Goal: Task Accomplishment & Management: Contribute content

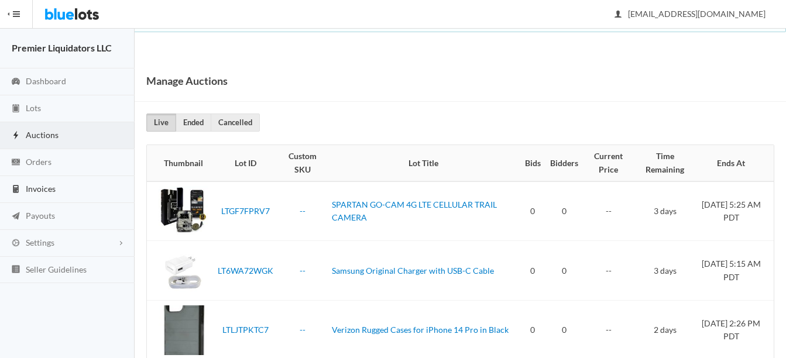
click at [45, 190] on span "Invoices" at bounding box center [41, 189] width 30 height 10
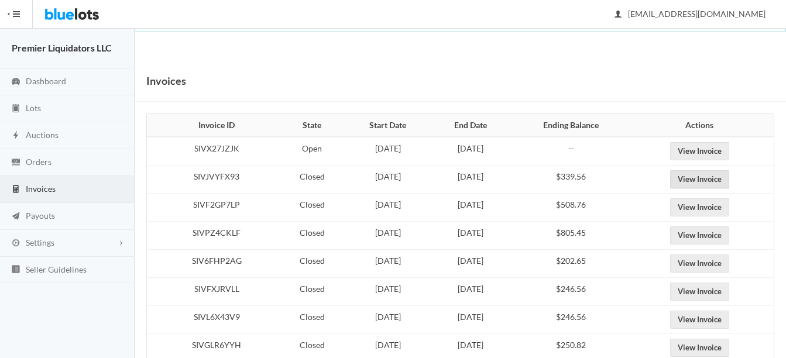
click at [709, 172] on link "View Invoice" at bounding box center [699, 179] width 59 height 18
click at [713, 205] on link "View Invoice" at bounding box center [699, 207] width 59 height 18
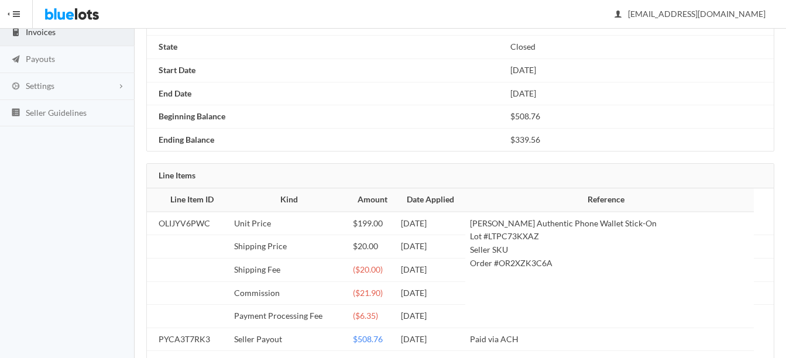
scroll to position [289, 0]
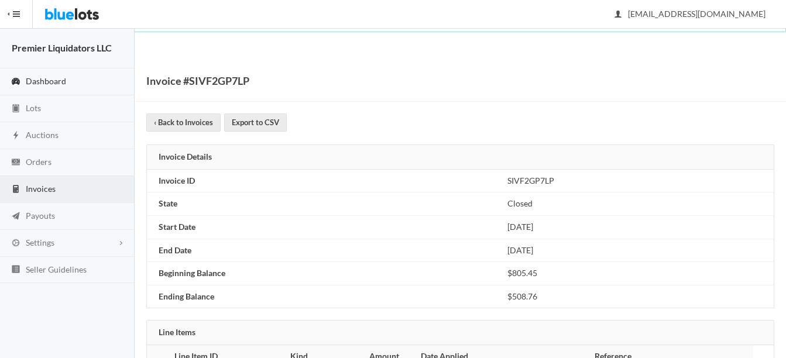
click at [28, 79] on span "Dashboard" at bounding box center [46, 81] width 40 height 10
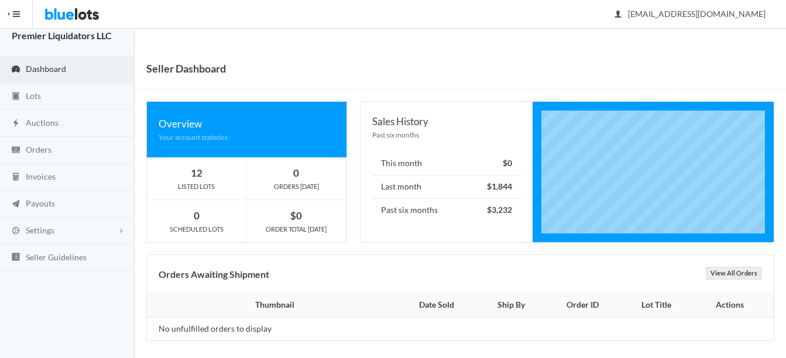
scroll to position [19, 0]
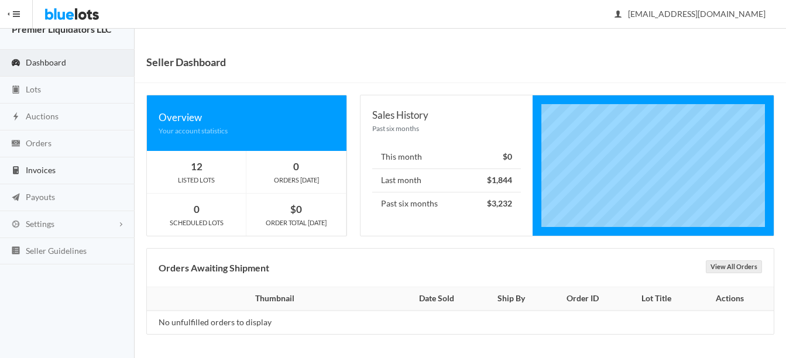
click at [42, 170] on span "Invoices" at bounding box center [41, 170] width 30 height 10
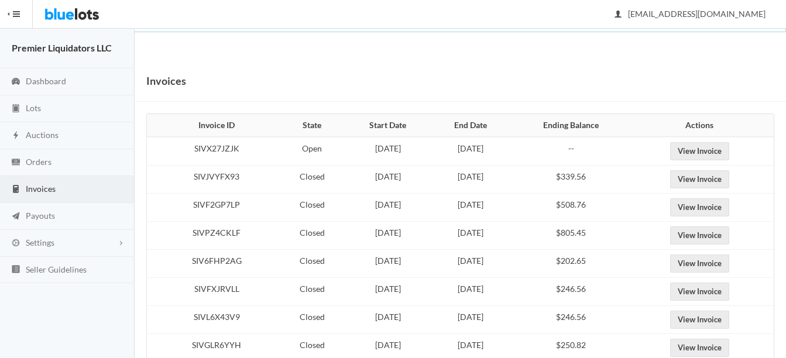
click at [37, 200] on link "Invoices" at bounding box center [67, 189] width 135 height 27
click at [37, 214] on span "Payouts" at bounding box center [40, 216] width 29 height 10
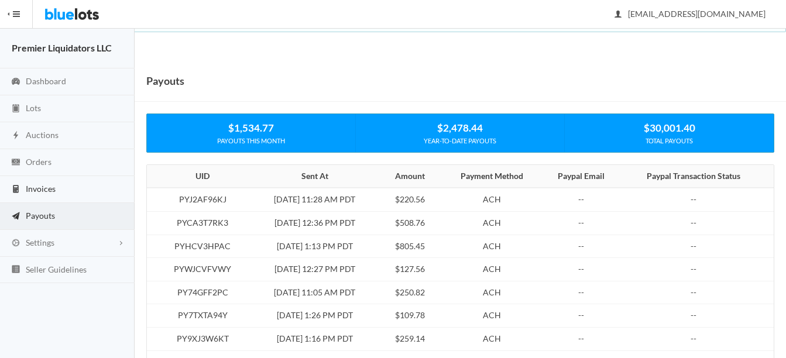
click at [36, 187] on span "Invoices" at bounding box center [41, 189] width 30 height 10
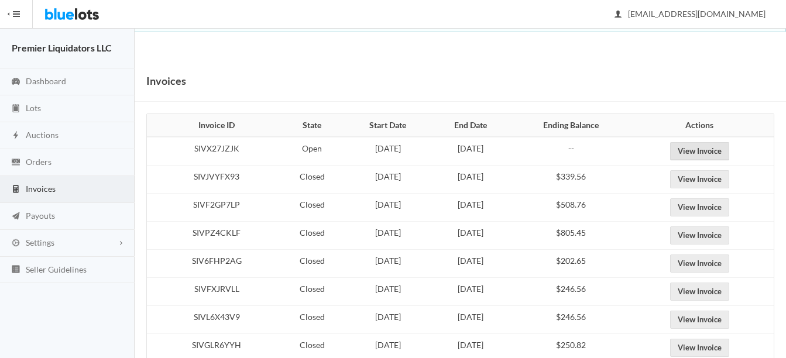
click at [715, 150] on link "View Invoice" at bounding box center [699, 151] width 59 height 18
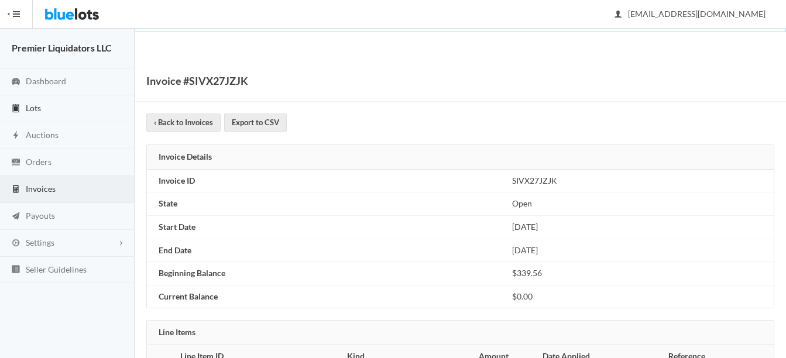
click at [32, 109] on span "Lots" at bounding box center [33, 108] width 15 height 10
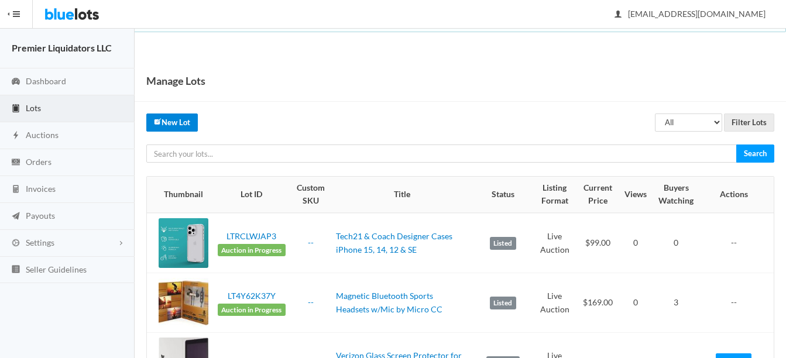
click at [160, 122] on icon "create" at bounding box center [158, 122] width 8 height 8
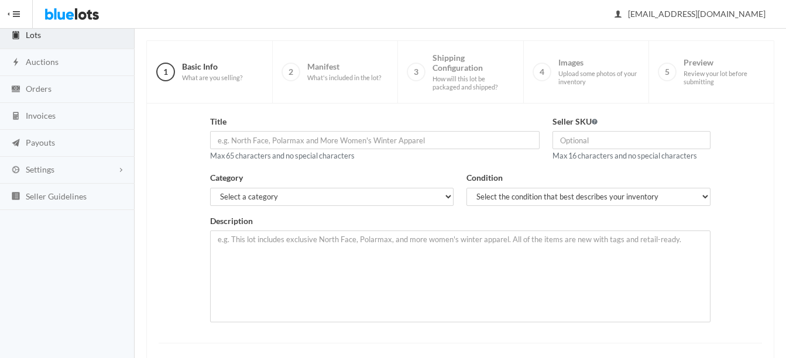
scroll to position [117, 0]
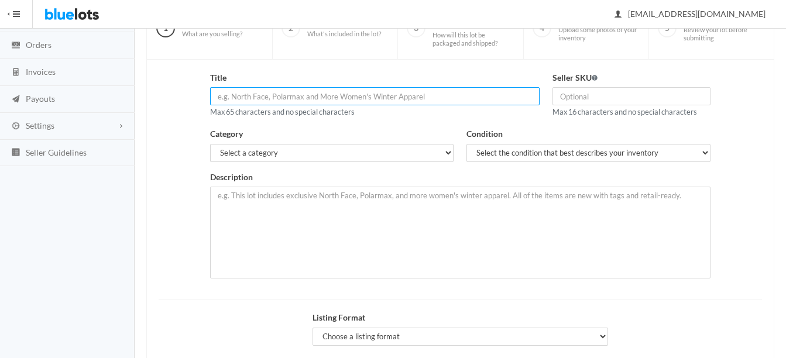
click at [478, 91] on input "text" at bounding box center [375, 96] width 330 height 18
type input "Cases for Iphone By Case-Mate, Zagg, Bodyguardz & More"
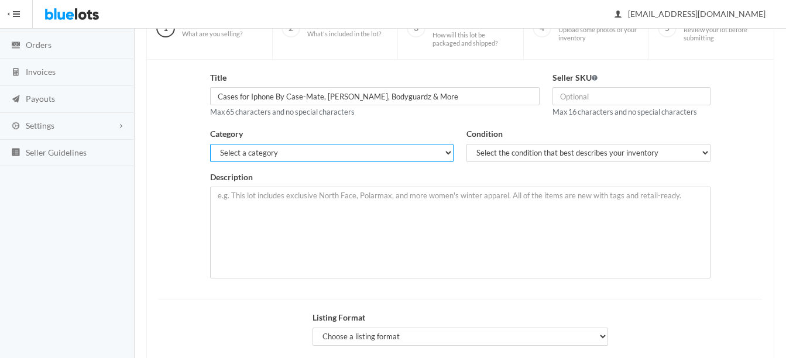
click at [361, 151] on select "Select a category Electronics Clothing, Shoes & Accessories Appliances Home & G…" at bounding box center [332, 153] width 244 height 18
select select "1"
click at [210, 144] on select "Select a category Electronics Clothing, Shoes & Accessories Appliances Home & G…" at bounding box center [332, 153] width 244 height 18
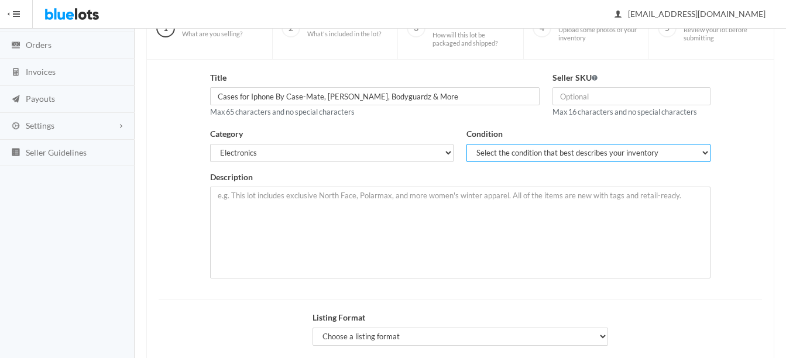
click at [489, 156] on select "Select the condition that best describes your inventory Brand New Shelf Pulls C…" at bounding box center [589, 153] width 244 height 18
select select "1"
click at [467, 144] on select "Select the condition that best describes your inventory Brand New Shelf Pulls C…" at bounding box center [589, 153] width 244 height 18
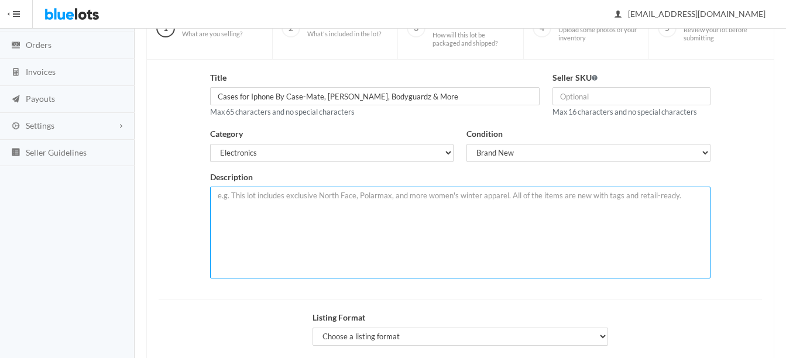
click at [486, 209] on textarea at bounding box center [460, 233] width 500 height 92
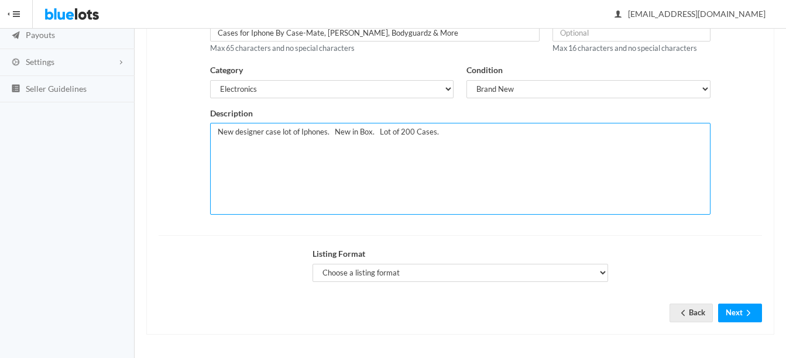
scroll to position [181, 0]
type textarea "New designer case lot of Iphones. New in Box. Lot of 200 Cases."
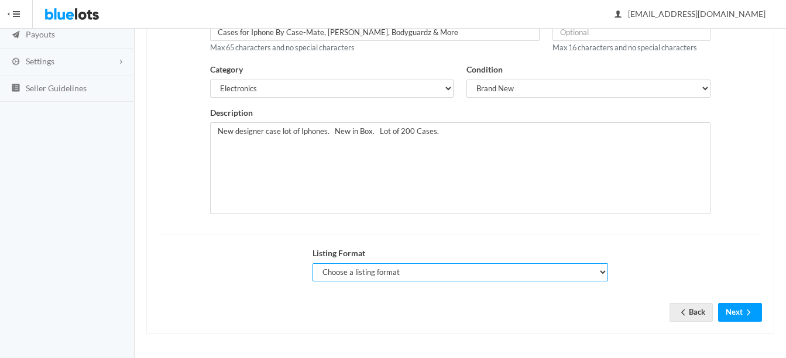
click at [400, 268] on select "Choose a listing format Auction Buy Now" at bounding box center [461, 272] width 296 height 18
select select "false"
click at [313, 263] on select "Choose a listing format Auction Buy Now" at bounding box center [461, 272] width 296 height 18
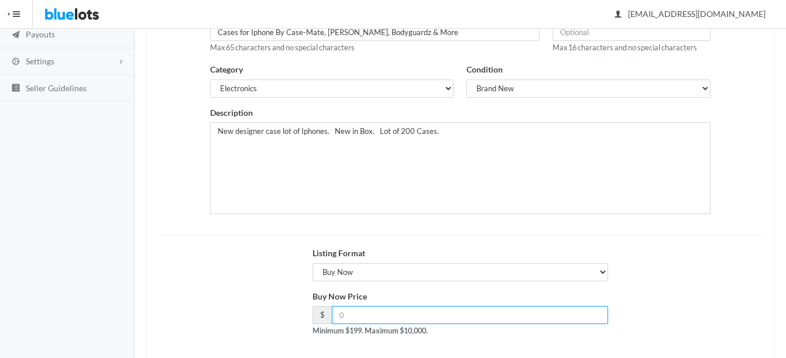
click at [401, 320] on input "number" at bounding box center [470, 315] width 276 height 18
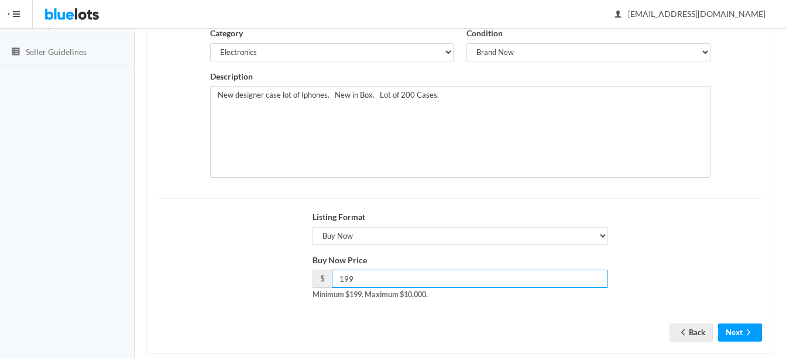
scroll to position [238, 0]
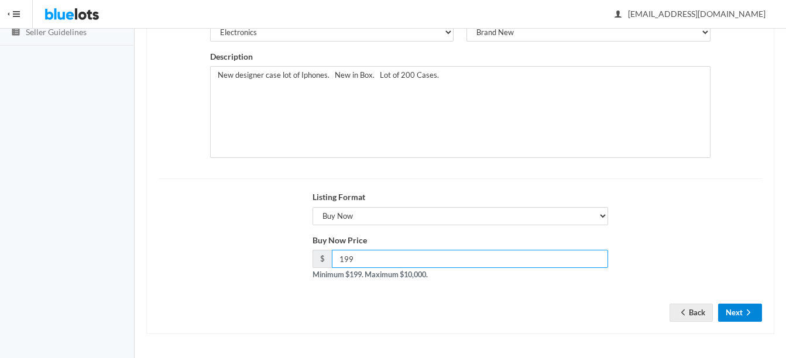
type input "199"
click at [737, 306] on button "Next" at bounding box center [740, 313] width 44 height 18
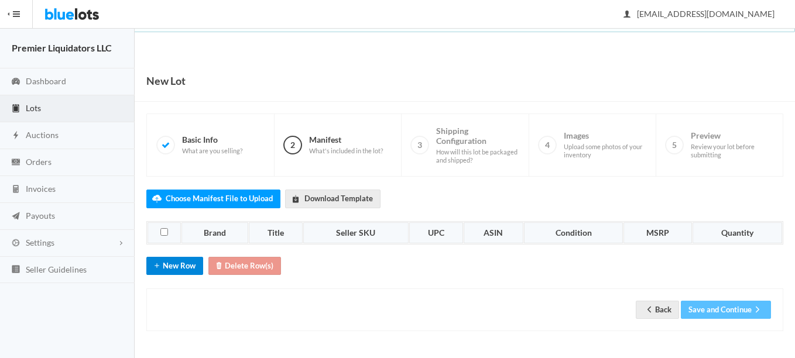
click at [176, 260] on button "New Row" at bounding box center [174, 266] width 57 height 18
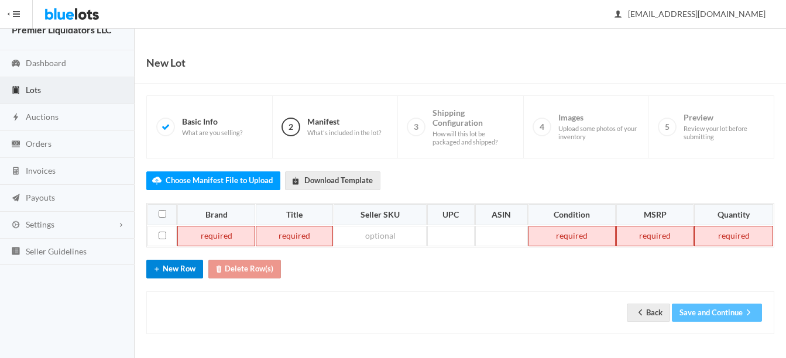
click at [180, 273] on button "New Row" at bounding box center [174, 269] width 57 height 18
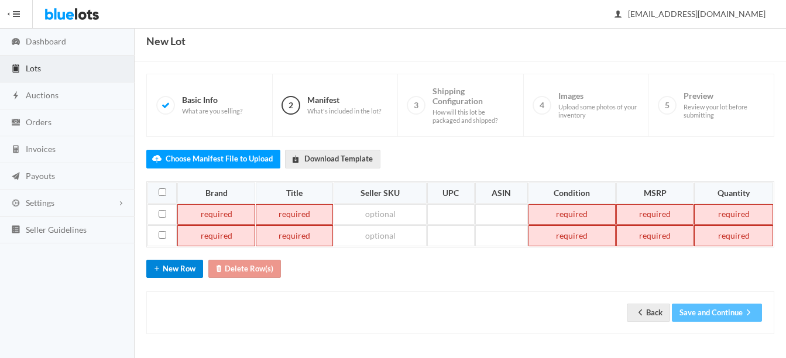
click at [181, 276] on button "New Row" at bounding box center [174, 269] width 57 height 18
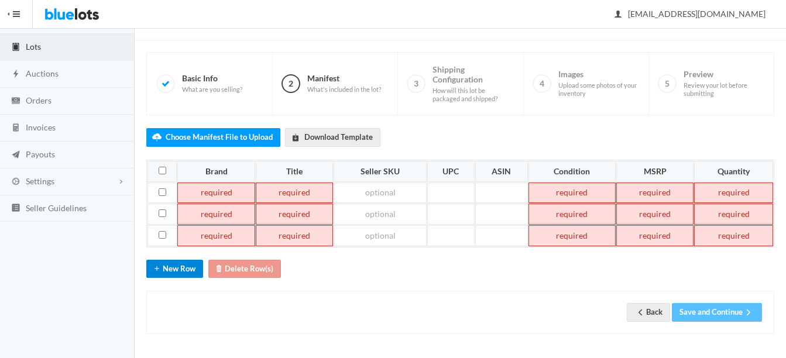
drag, startPoint x: 177, startPoint y: 268, endPoint x: 181, endPoint y: 275, distance: 8.6
click at [179, 270] on button "New Row" at bounding box center [174, 269] width 57 height 18
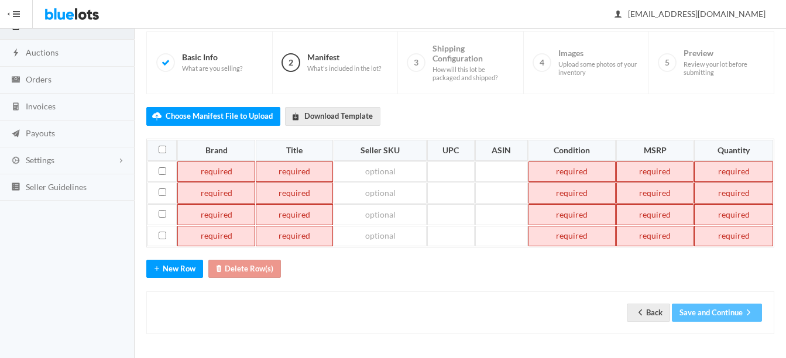
click at [210, 214] on td at bounding box center [216, 214] width 78 height 21
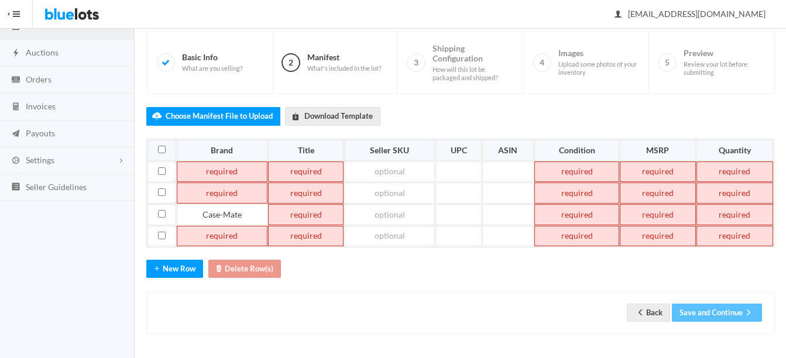
paste td
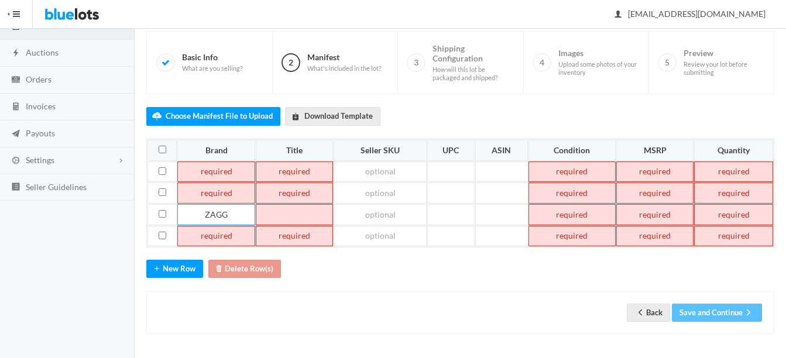
click at [276, 214] on td at bounding box center [295, 214] width 78 height 21
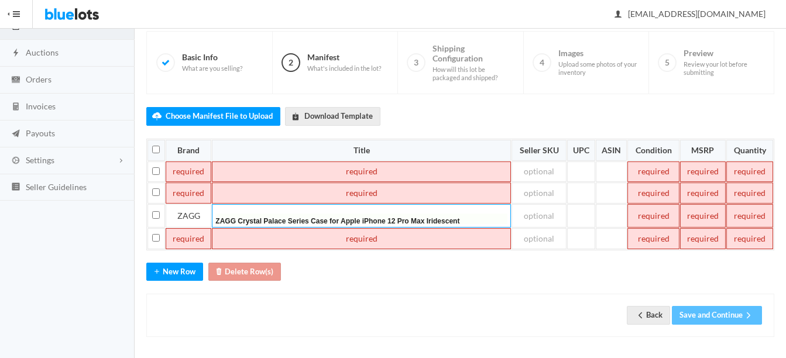
click at [657, 211] on td at bounding box center [654, 215] width 52 height 23
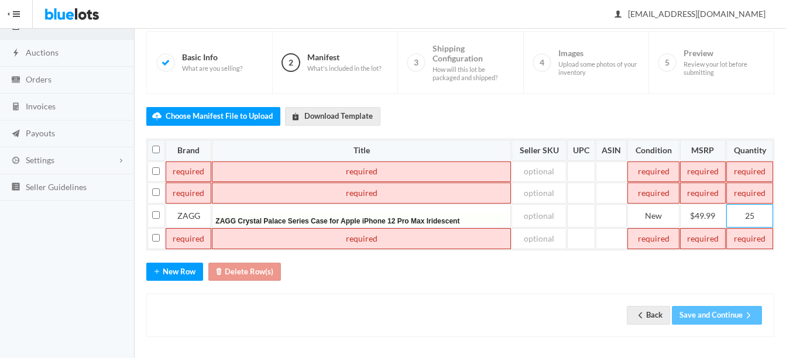
click at [186, 192] on td at bounding box center [189, 193] width 46 height 21
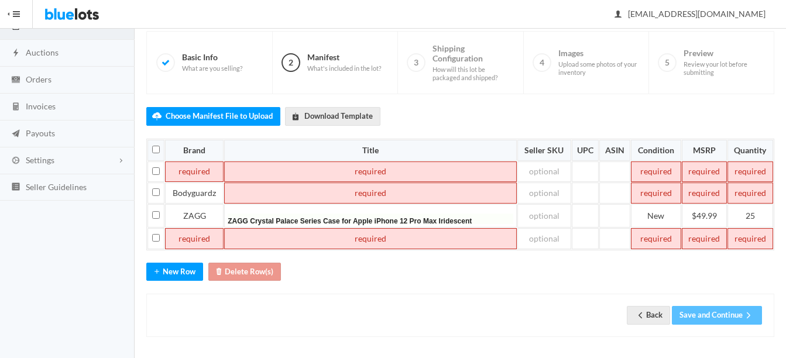
paste td
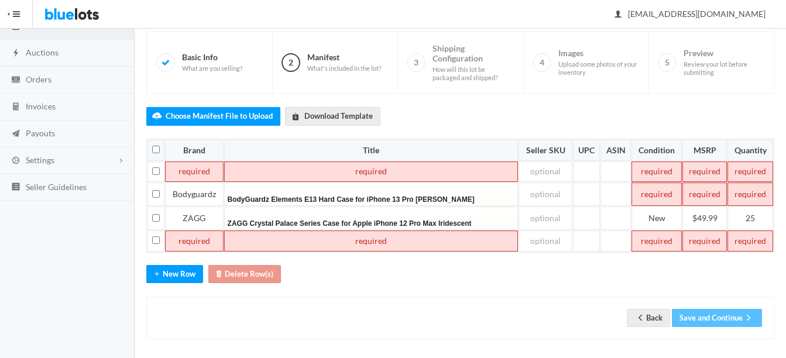
click at [646, 196] on td at bounding box center [657, 194] width 50 height 23
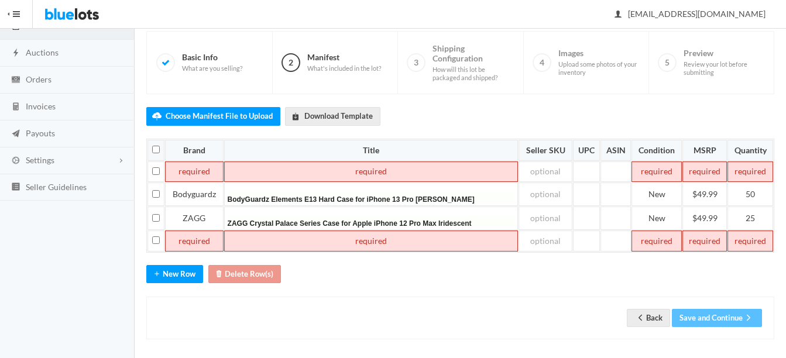
click at [199, 163] on td at bounding box center [194, 172] width 59 height 21
click at [244, 170] on td at bounding box center [371, 172] width 294 height 21
paste td
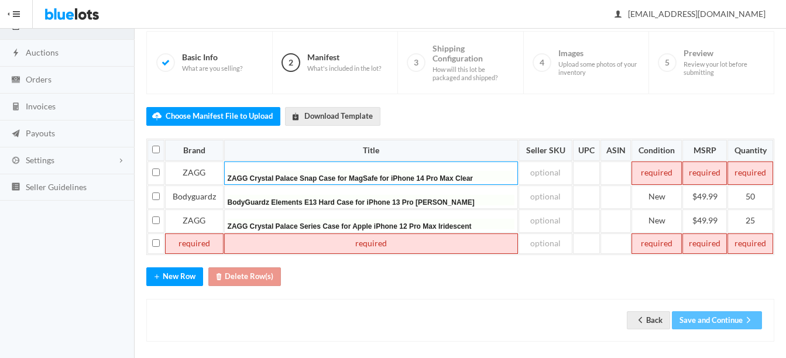
click at [649, 179] on td at bounding box center [657, 173] width 50 height 23
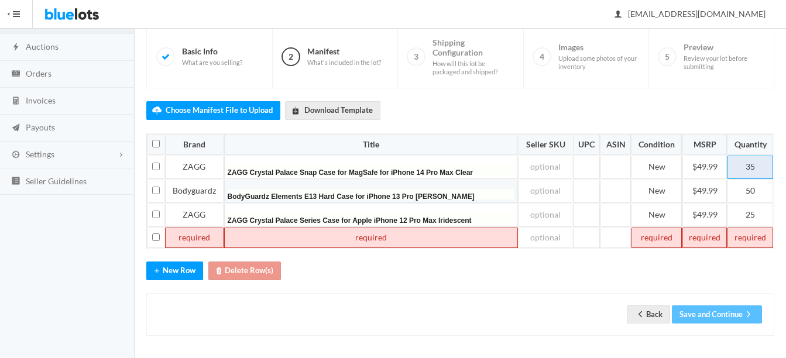
scroll to position [90, 0]
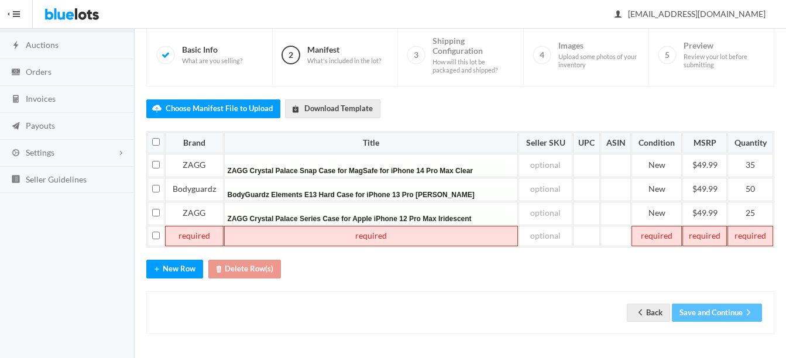
click at [198, 235] on td at bounding box center [194, 236] width 59 height 21
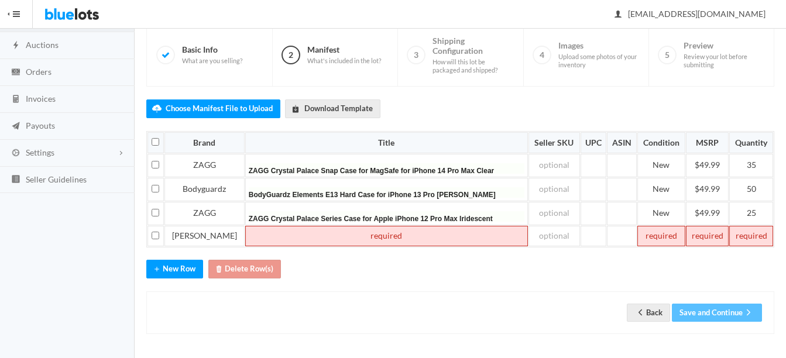
paste td
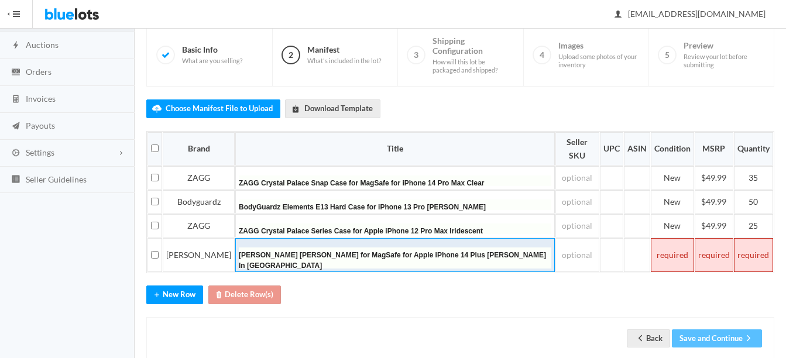
click at [440, 251] on span "Elizabeth James Case for MagSafe for Apple iPhone 14 Plus Elizabeth In Paris" at bounding box center [392, 260] width 307 height 19
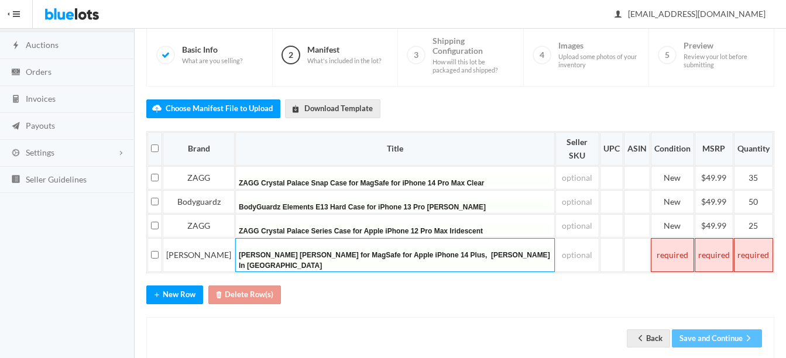
click at [660, 238] on td at bounding box center [672, 255] width 43 height 34
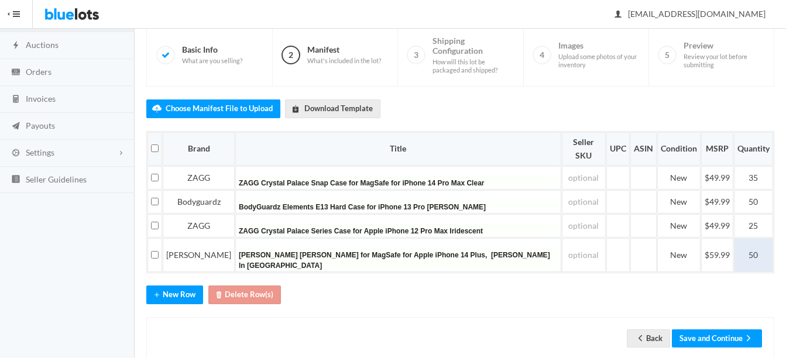
click at [759, 238] on td "50" at bounding box center [753, 255] width 39 height 34
click at [177, 286] on button "New Row" at bounding box center [174, 295] width 57 height 18
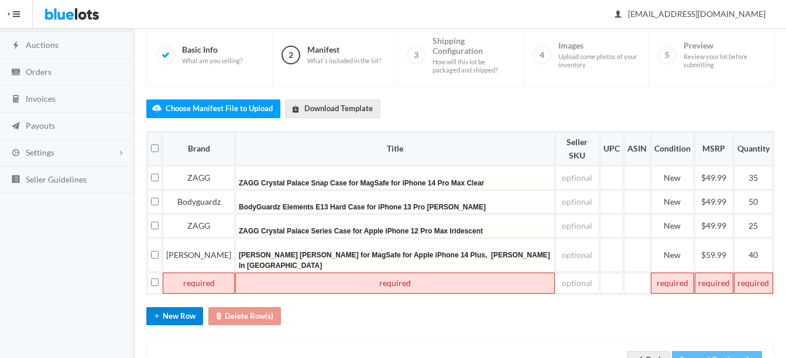
scroll to position [114, 0]
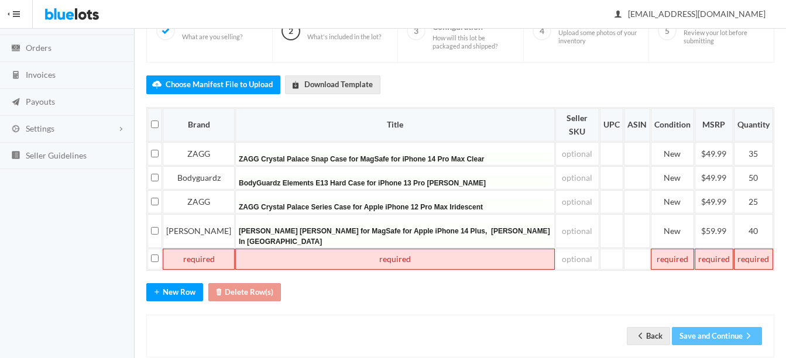
click at [192, 249] on td at bounding box center [199, 259] width 72 height 21
click at [263, 249] on td at bounding box center [395, 259] width 320 height 21
paste td
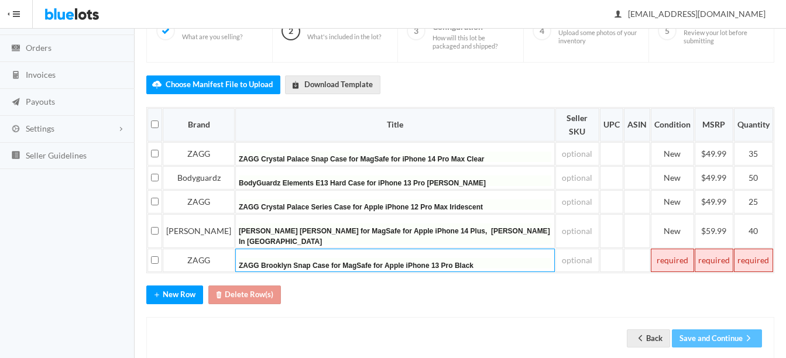
click at [667, 249] on td at bounding box center [672, 260] width 43 height 23
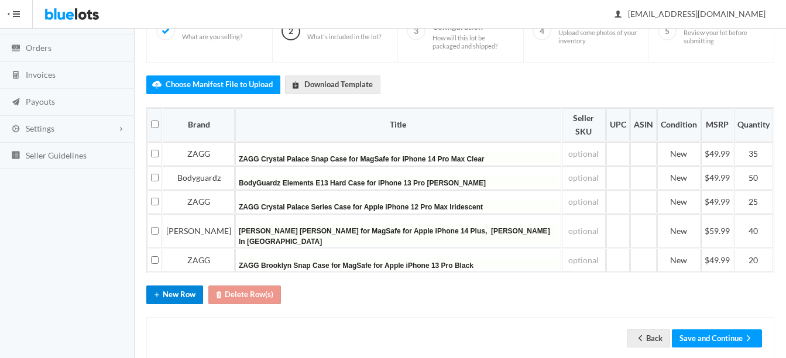
click at [162, 290] on icon "add" at bounding box center [157, 294] width 12 height 9
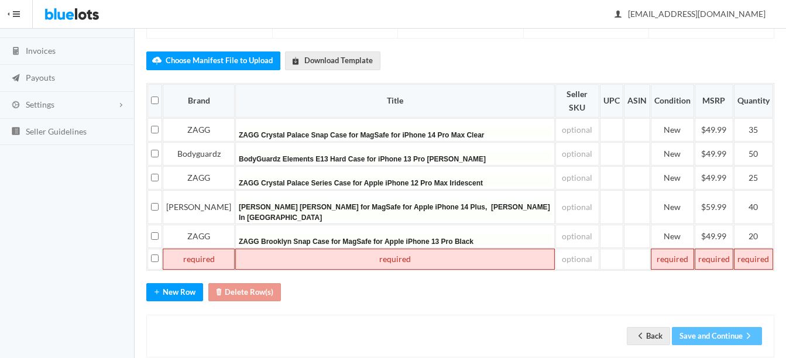
click at [210, 249] on td at bounding box center [199, 259] width 72 height 21
click at [268, 249] on td at bounding box center [395, 259] width 320 height 21
paste td
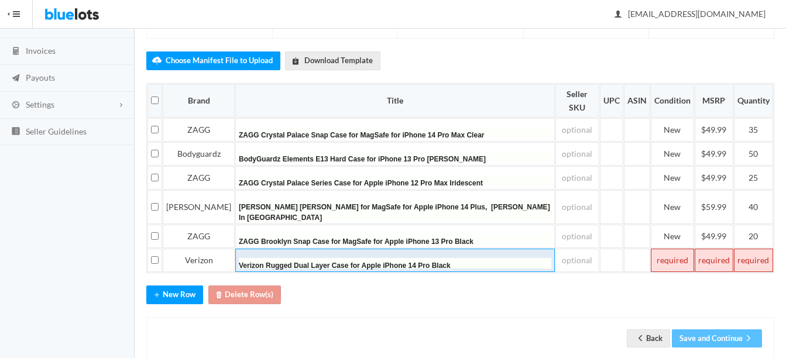
click at [430, 262] on span "Verizon Rugged Dual Layer Case for Apple iPhone 14 Pro Black" at bounding box center [345, 266] width 212 height 8
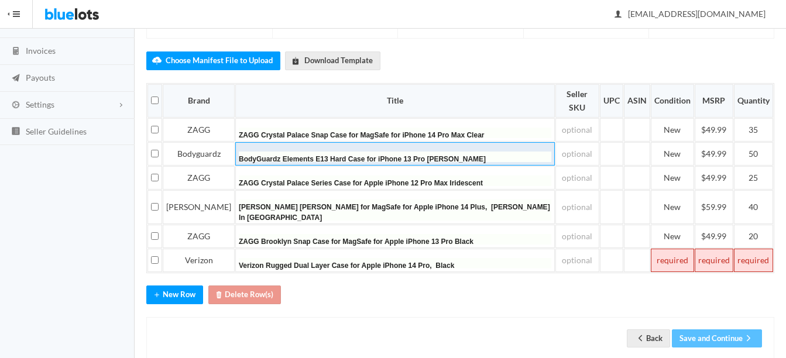
click at [441, 155] on span "BodyGuardz Elements E13 Hard Case for iPhone 13 Pro Max Black" at bounding box center [362, 159] width 247 height 8
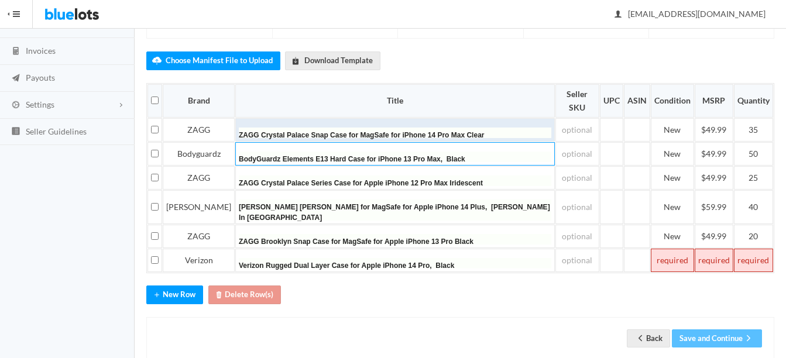
click at [463, 131] on span "ZAGG Crystal Palace Snap Case for MagSafe for iPhone 14 Pro Max Clear" at bounding box center [361, 135] width 245 height 8
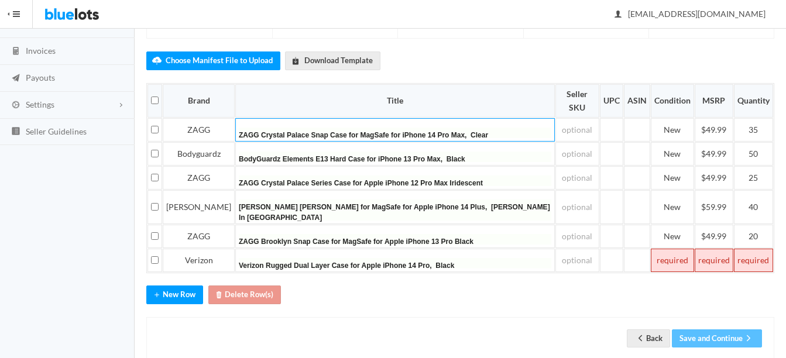
click at [674, 249] on td at bounding box center [672, 260] width 43 height 23
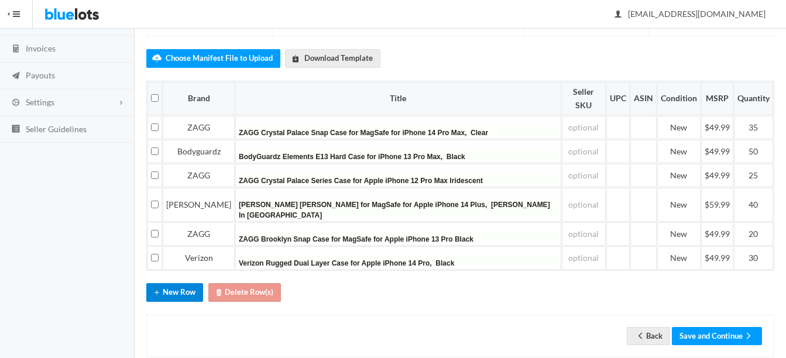
scroll to position [141, 0]
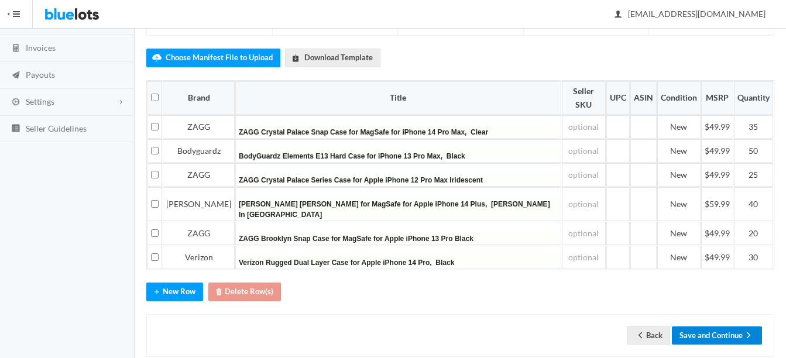
click at [755, 327] on button "Save and Continue" at bounding box center [717, 336] width 90 height 18
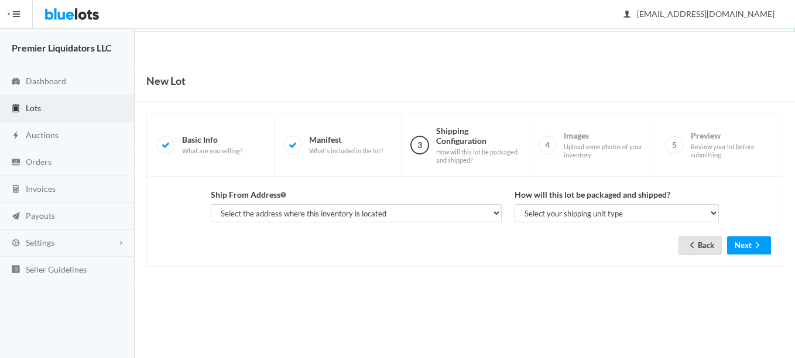
click at [709, 242] on link "Back" at bounding box center [699, 245] width 43 height 18
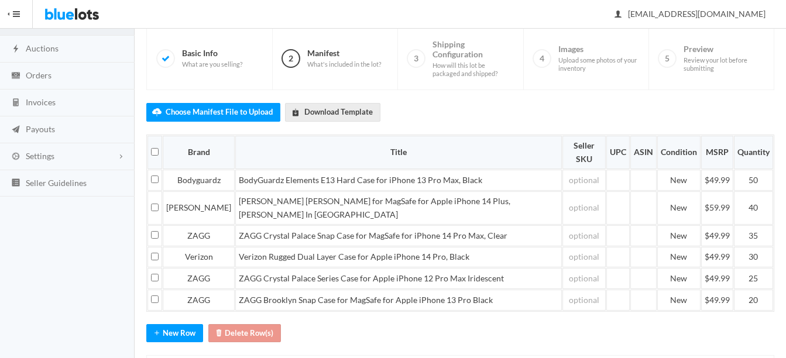
scroll to position [125, 0]
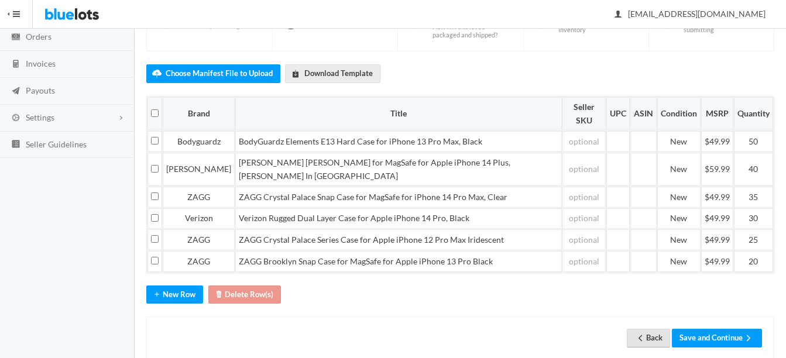
click at [643, 329] on link "Back" at bounding box center [648, 338] width 43 height 18
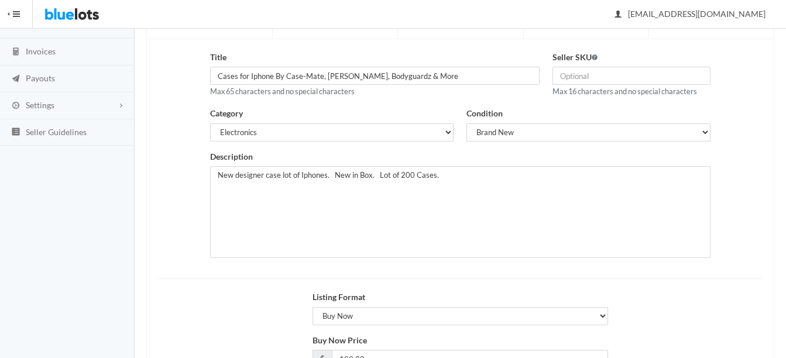
scroll to position [117, 0]
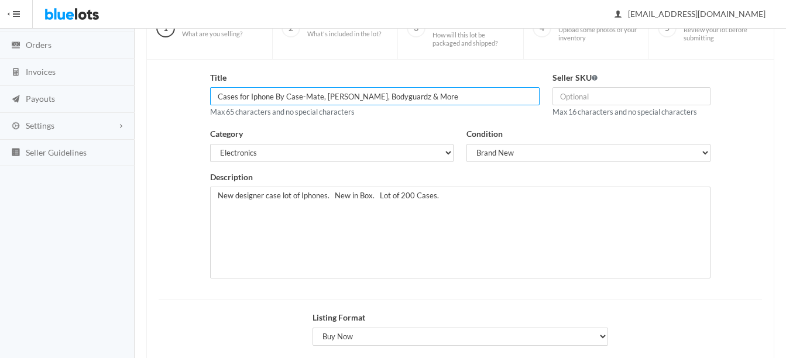
drag, startPoint x: 325, startPoint y: 95, endPoint x: 329, endPoint y: 100, distance: 6.2
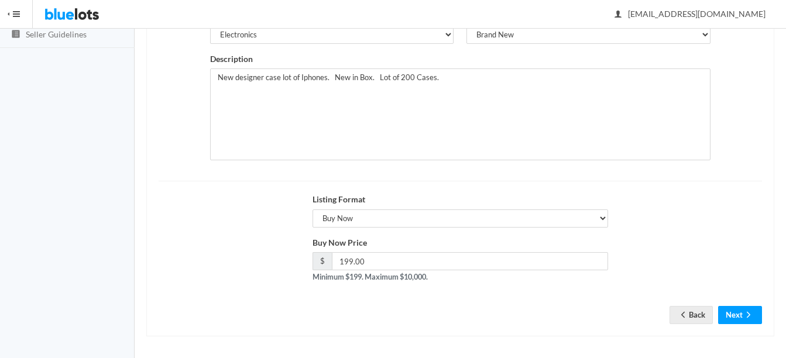
scroll to position [238, 0]
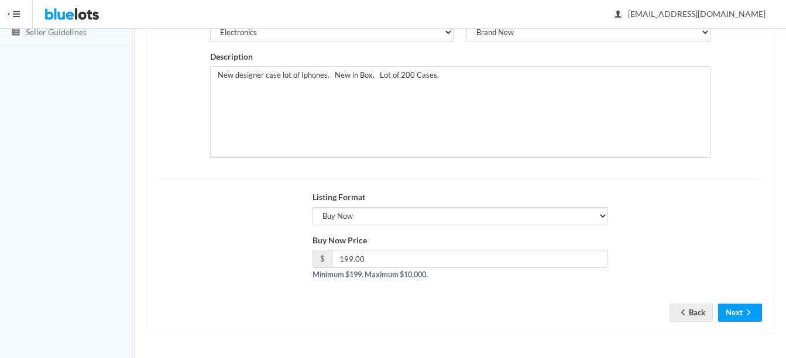
type input "Cases for Iphone By Zagg, Bodyguardz, Verizon & More"
click at [366, 256] on input "199.00" at bounding box center [470, 259] width 276 height 18
type input "1"
type input "225.00"
click at [745, 311] on icon "arrow forward" at bounding box center [749, 312] width 12 height 9
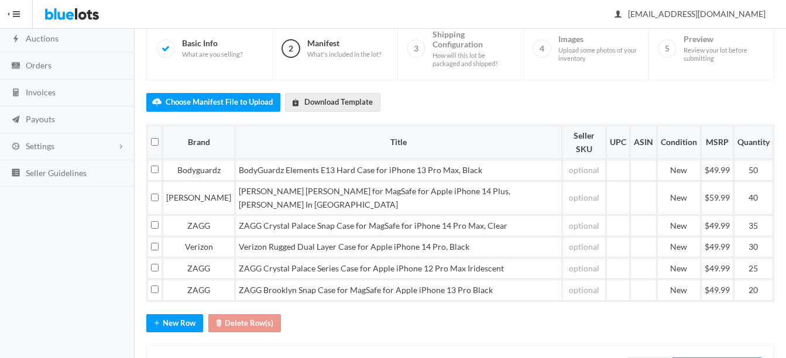
scroll to position [117, 0]
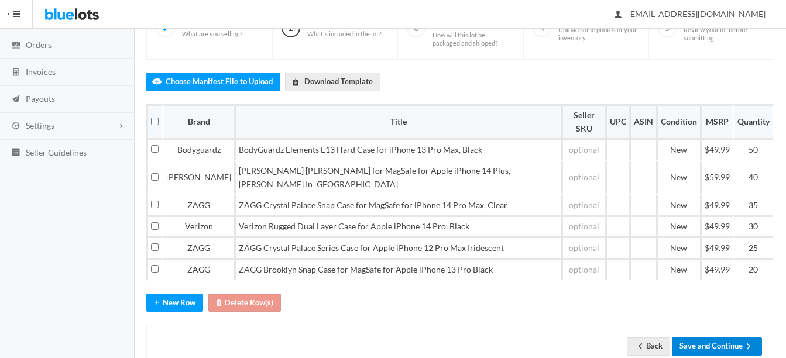
click at [726, 337] on button "Save and Continue" at bounding box center [717, 346] width 90 height 18
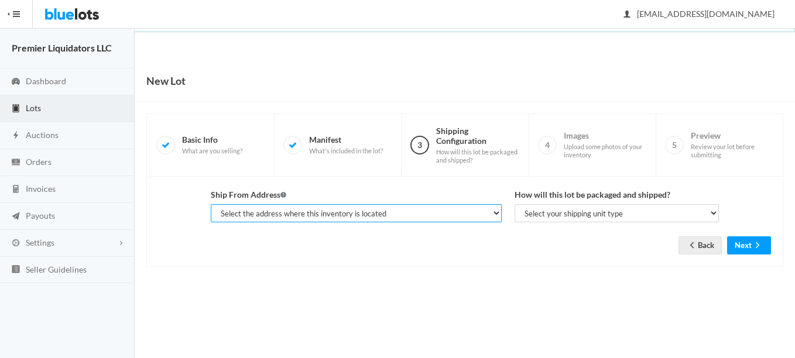
click at [423, 214] on select "Select the address where this inventory is located Premier Liquidatores, [STREE…" at bounding box center [356, 213] width 291 height 18
select select "25095"
click at [211, 204] on select "Select the address where this inventory is located Premier Liquidatores, [STREE…" at bounding box center [356, 213] width 291 height 18
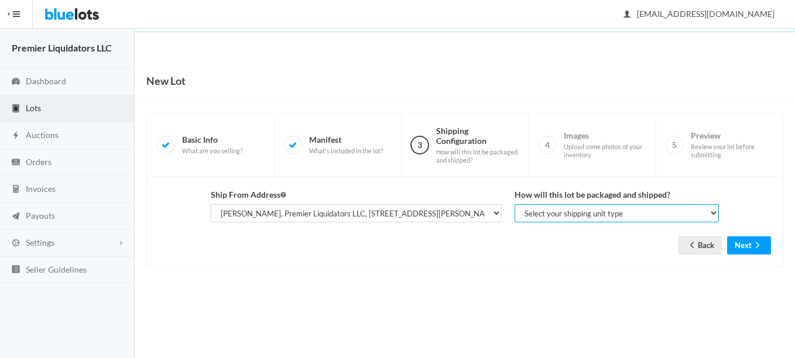
drag, startPoint x: 537, startPoint y: 213, endPoint x: 549, endPoint y: 224, distance: 16.2
click at [537, 213] on select "Select your shipping unit type Parcel Pallet Truckload" at bounding box center [617, 213] width 204 height 18
select select "parcel"
click at [515, 204] on select "Select your shipping unit type Parcel Pallet Truckload" at bounding box center [617, 213] width 204 height 18
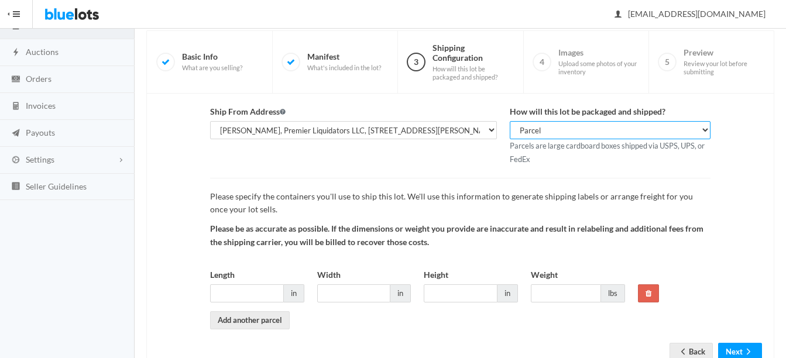
scroll to position [122, 0]
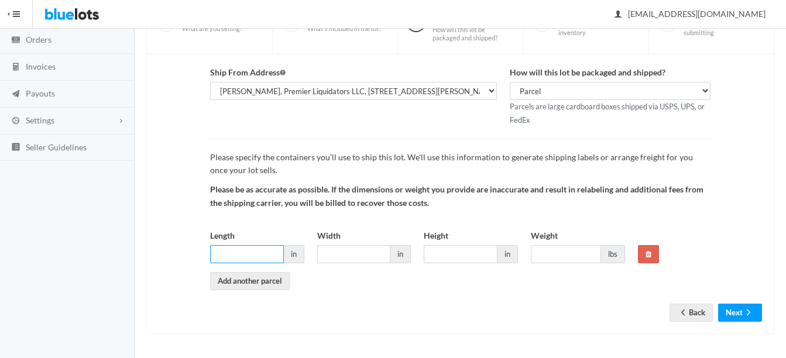
click at [250, 253] on input "Length" at bounding box center [247, 254] width 74 height 18
type input "18"
type input "3"
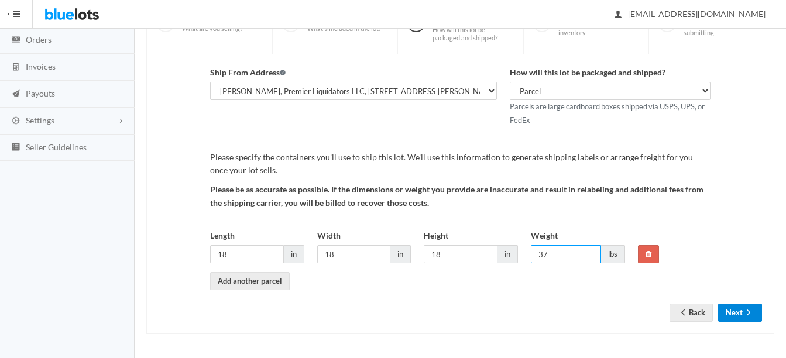
type input "37"
click at [740, 308] on button "Next" at bounding box center [740, 313] width 44 height 18
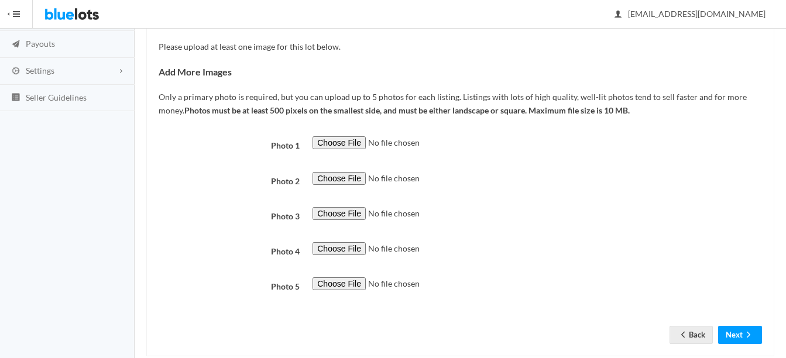
scroll to position [176, 0]
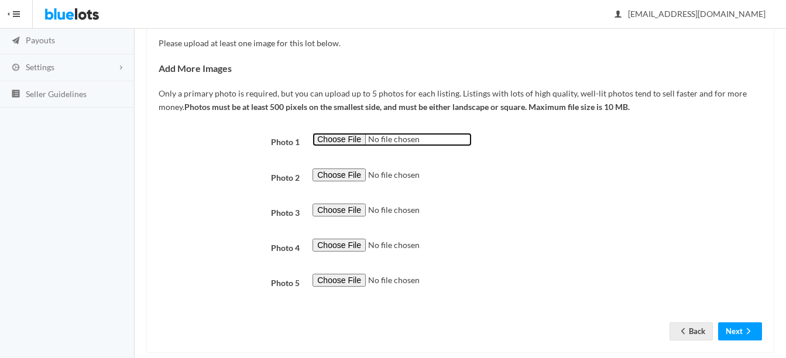
click at [344, 135] on input "file" at bounding box center [392, 139] width 159 height 13
click at [351, 143] on input "file" at bounding box center [392, 139] width 159 height 13
click at [322, 142] on input "file" at bounding box center [392, 139] width 159 height 13
type input "C:\fakepath\s-l1600 (24).jpg"
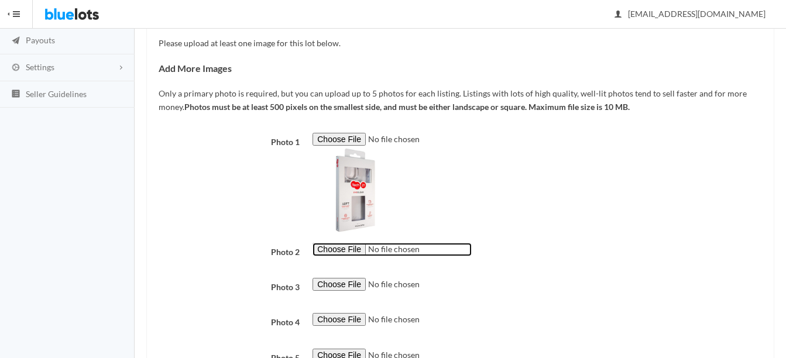
click at [350, 249] on input "file" at bounding box center [392, 249] width 159 height 13
type input "C:\fakepath\s-l1200 - 2025-07-15T103030.916.jpg"
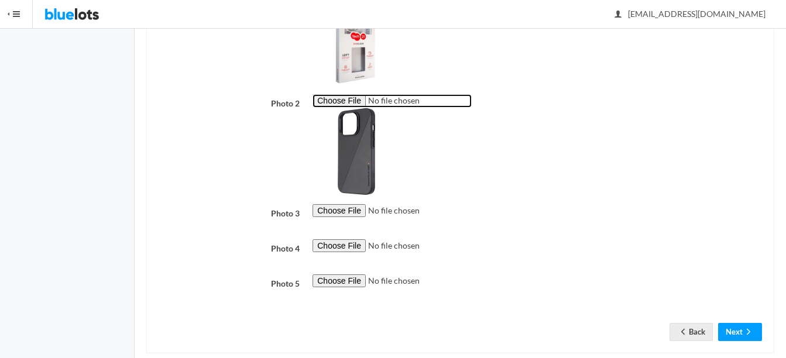
scroll to position [344, 0]
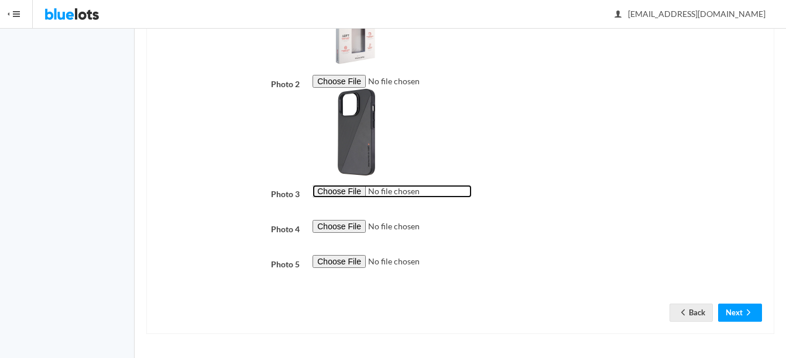
click at [348, 193] on input "file" at bounding box center [392, 191] width 159 height 13
type input "C:\fakepath\$_57 (4).jpg"
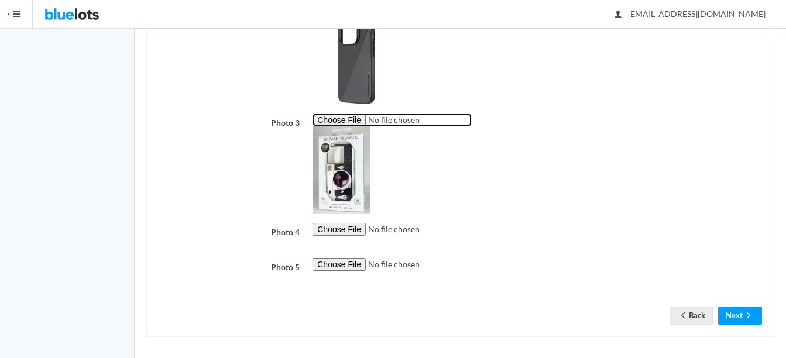
scroll to position [418, 0]
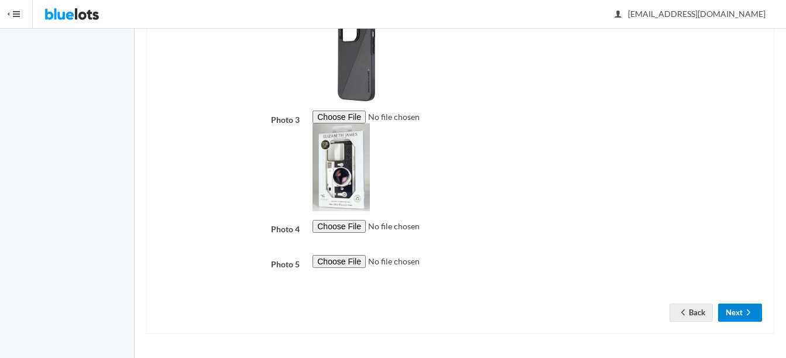
click at [750, 318] on ion-icon "arrow forward" at bounding box center [749, 313] width 12 height 11
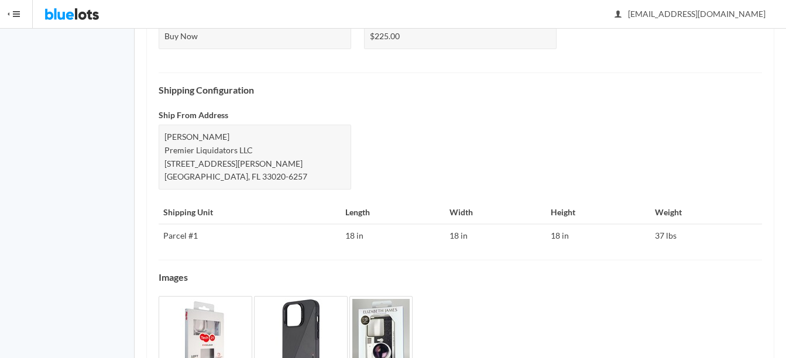
scroll to position [516, 0]
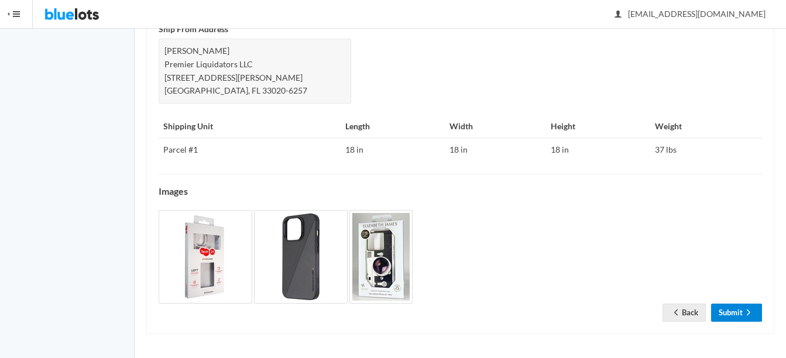
click at [743, 310] on icon "arrow forward" at bounding box center [749, 312] width 12 height 9
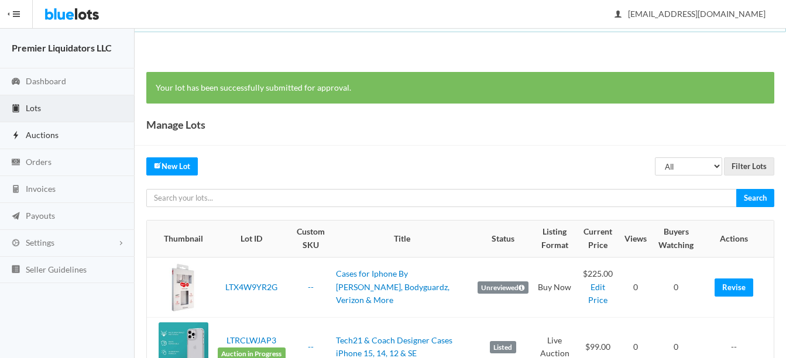
click at [39, 133] on span "Auctions" at bounding box center [42, 135] width 33 height 10
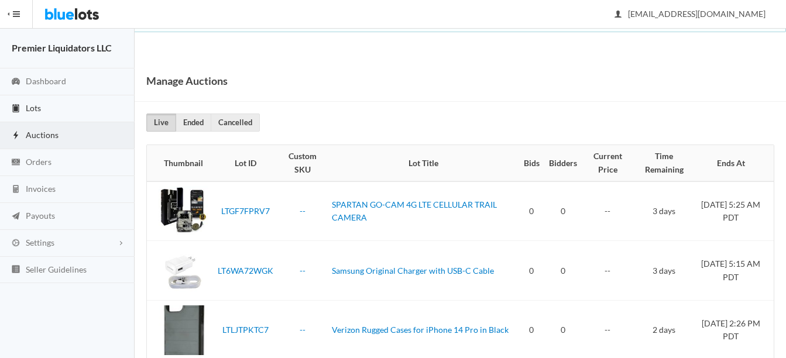
click at [31, 107] on span "Lots" at bounding box center [33, 108] width 15 height 10
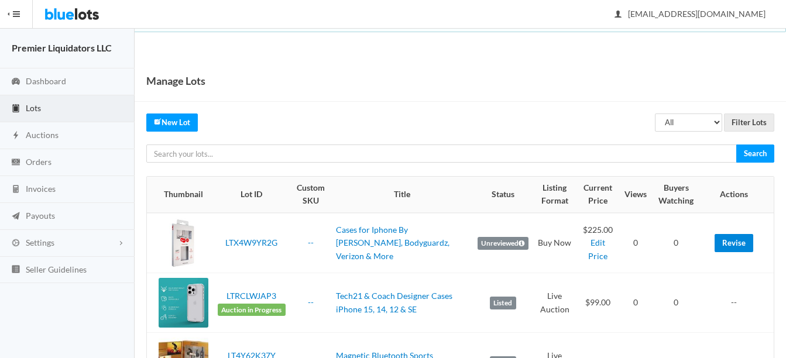
click at [737, 241] on link "Revise" at bounding box center [734, 243] width 39 height 18
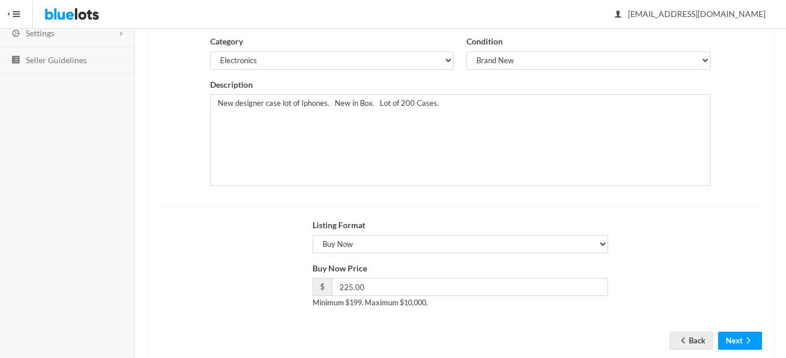
scroll to position [238, 0]
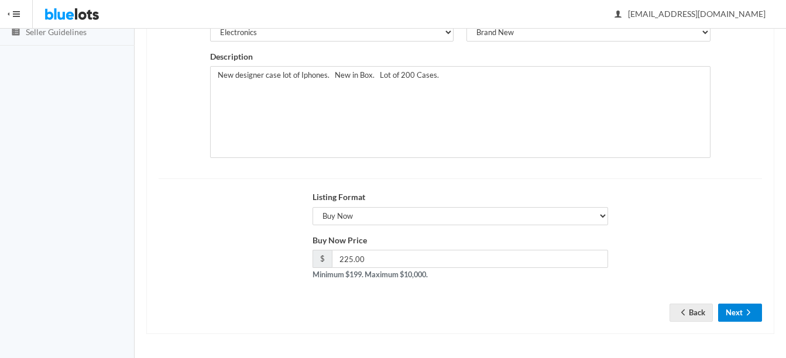
click at [743, 311] on icon "arrow forward" at bounding box center [749, 312] width 12 height 9
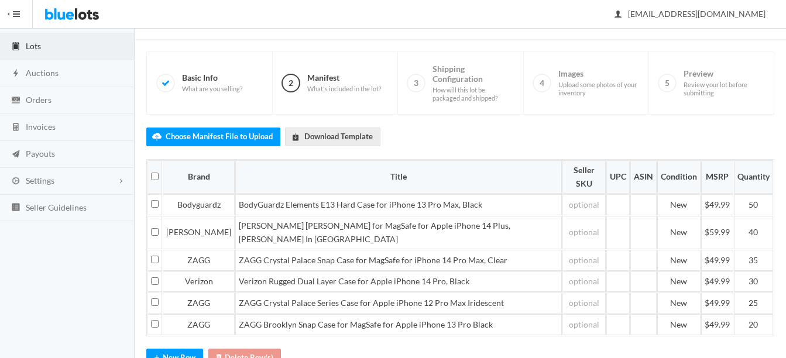
scroll to position [125, 0]
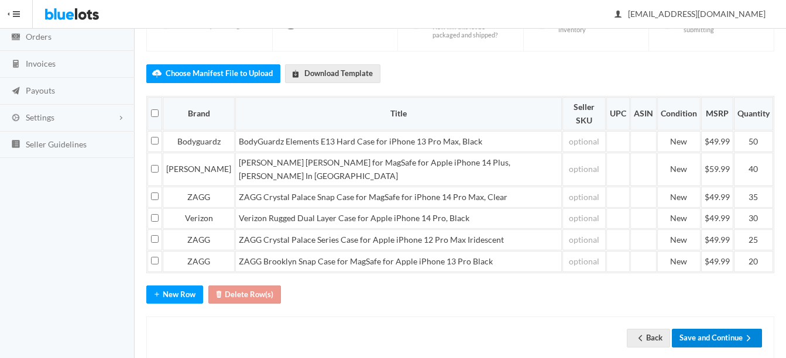
click at [711, 329] on button "Save and Continue" at bounding box center [717, 338] width 90 height 18
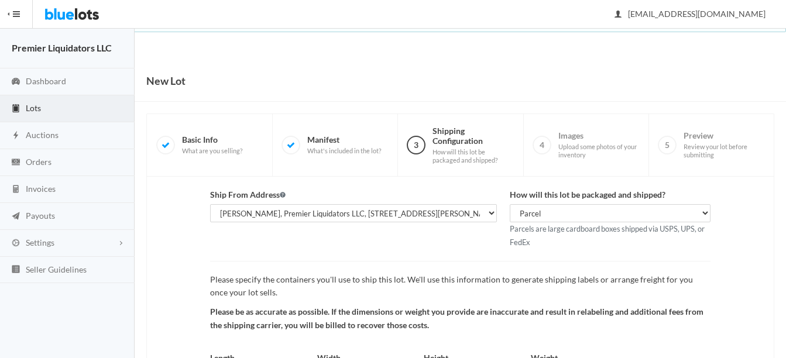
scroll to position [122, 0]
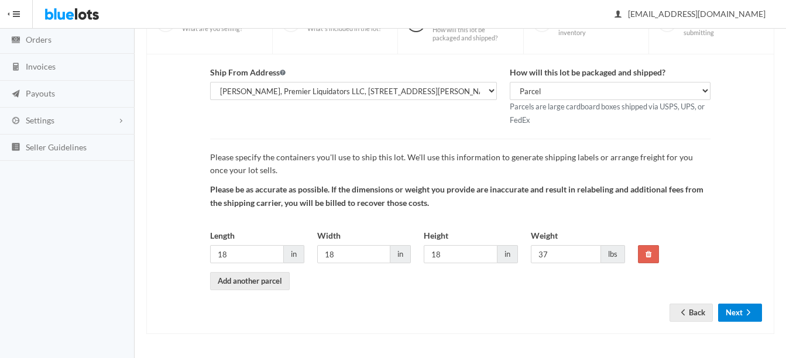
click at [746, 308] on icon "arrow forward" at bounding box center [749, 312] width 12 height 9
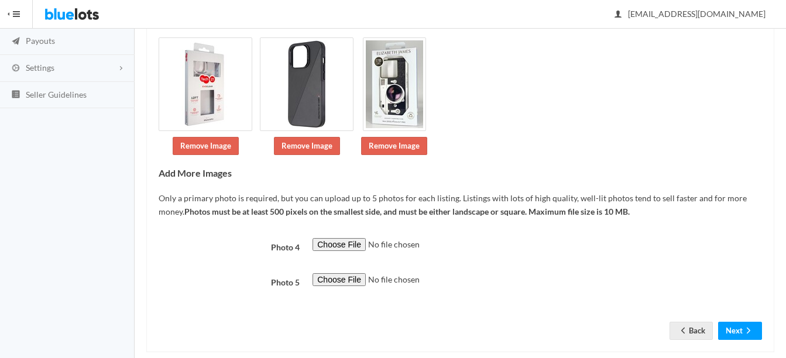
scroll to position [176, 0]
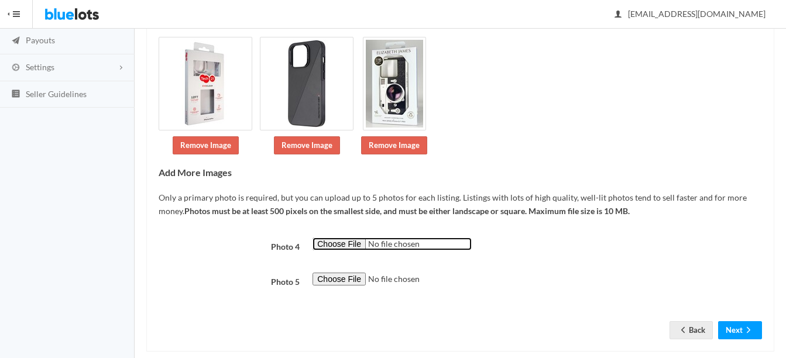
click at [343, 242] on input "file" at bounding box center [392, 244] width 159 height 13
type input "C:\fakepath\q62822-1__1.jpg"
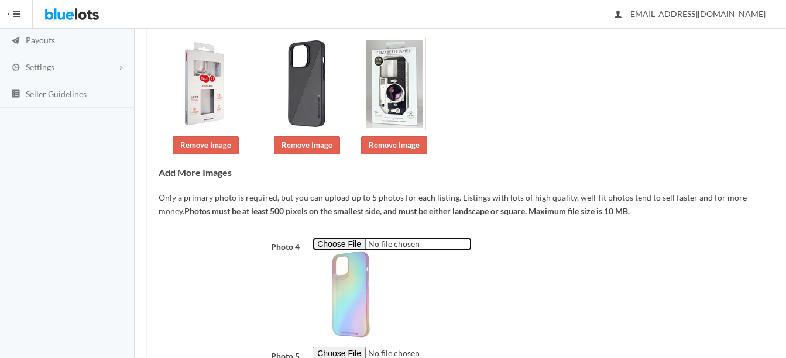
scroll to position [268, 0]
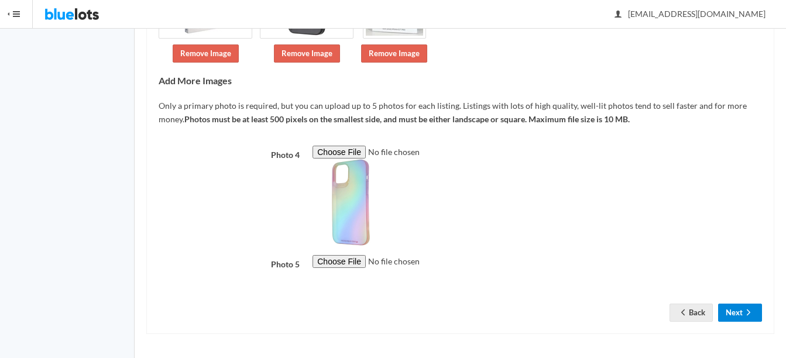
click at [749, 309] on icon "arrow forward" at bounding box center [749, 312] width 12 height 9
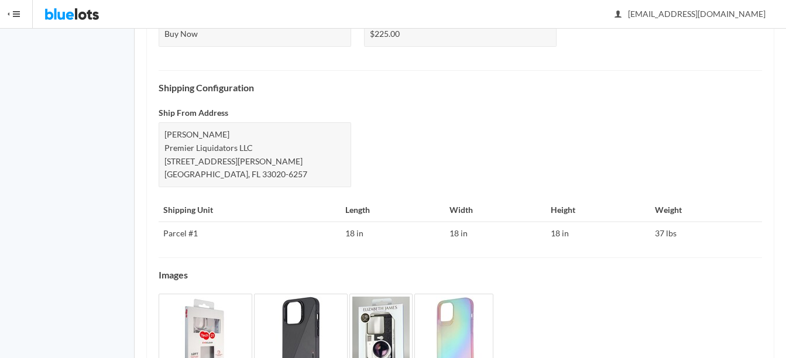
scroll to position [516, 0]
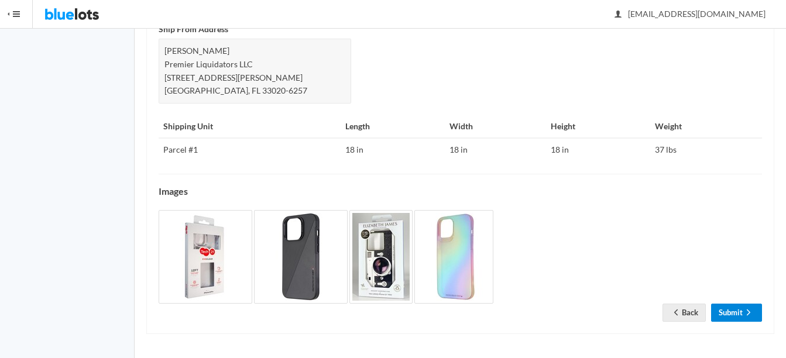
click at [746, 311] on icon "arrow forward" at bounding box center [749, 312] width 12 height 9
